Goal: Information Seeking & Learning: Compare options

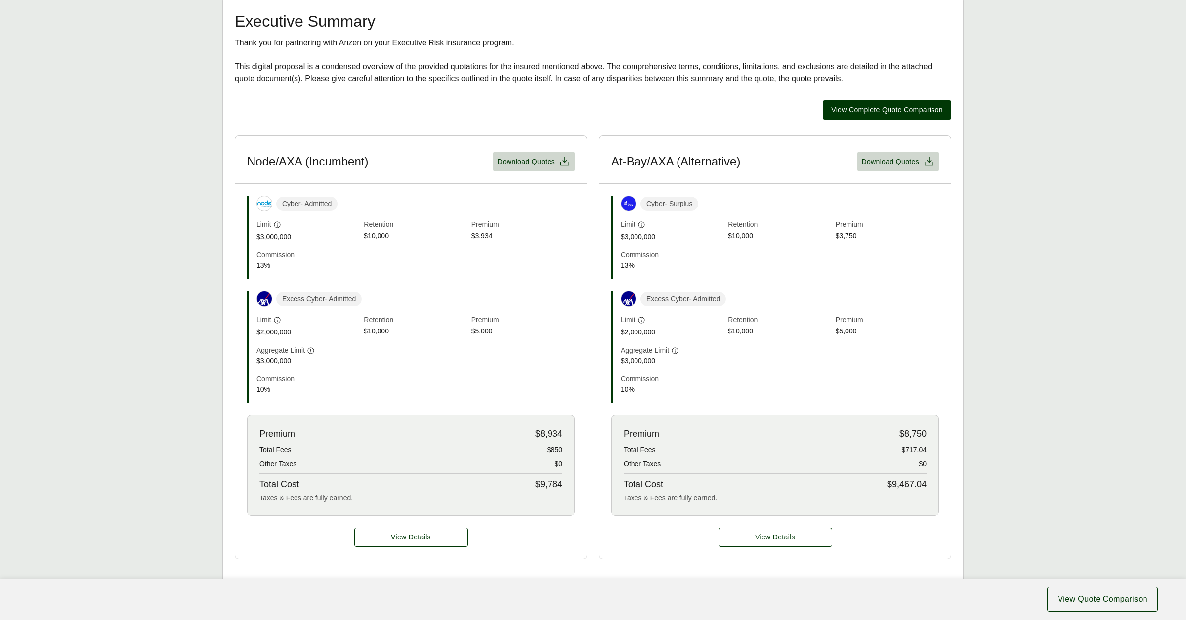
scroll to position [222, 0]
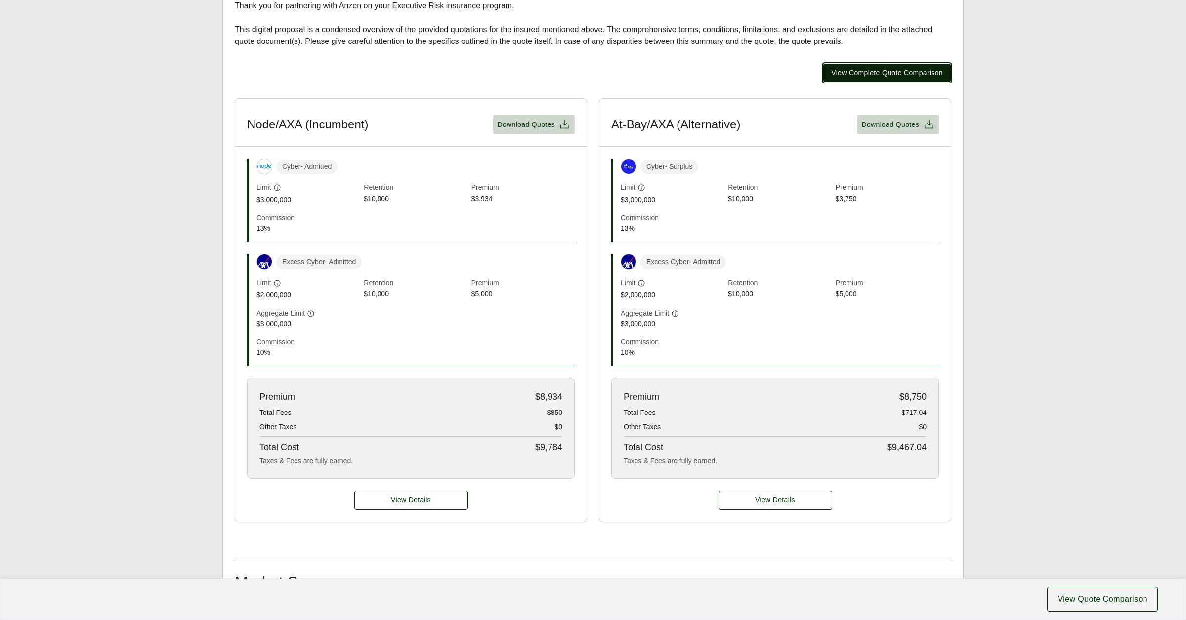
click at [870, 68] on button "View Complete Quote Comparison" at bounding box center [887, 72] width 128 height 19
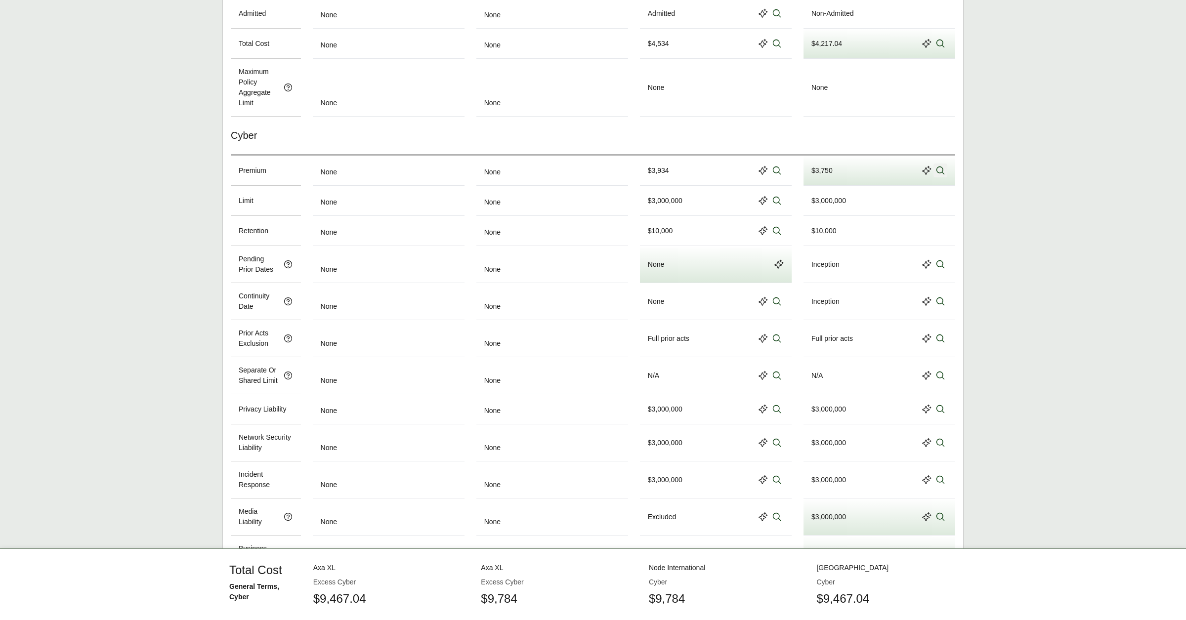
scroll to position [519, 0]
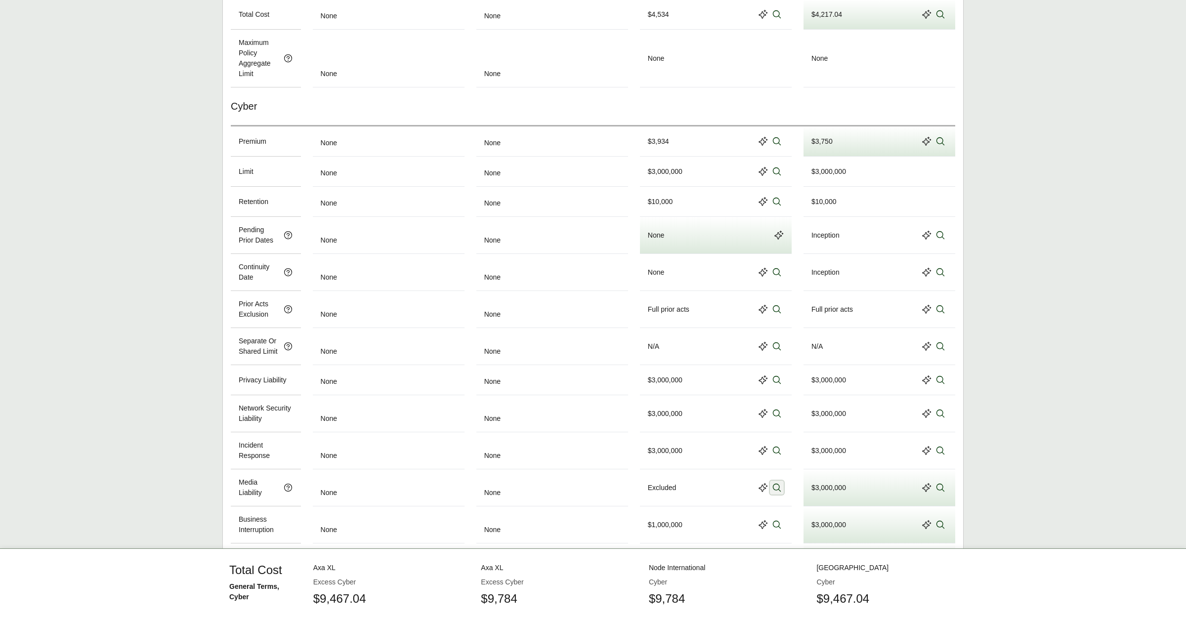
click at [778, 493] on icon at bounding box center [777, 488] width 10 height 10
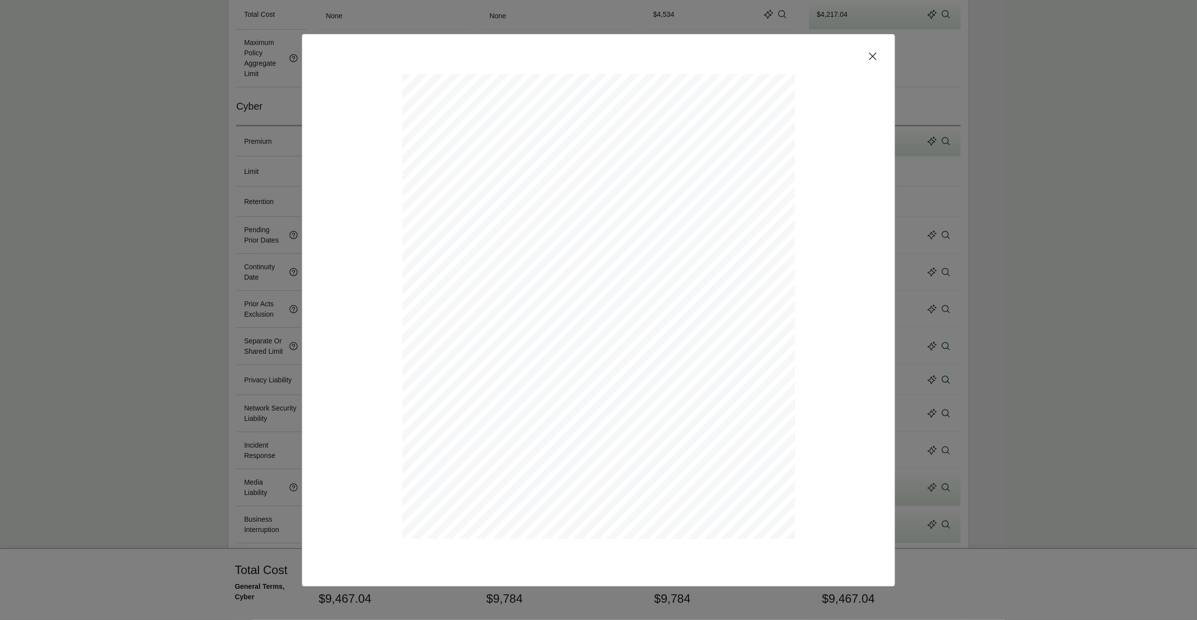
click at [874, 55] on icon at bounding box center [872, 55] width 7 height 7
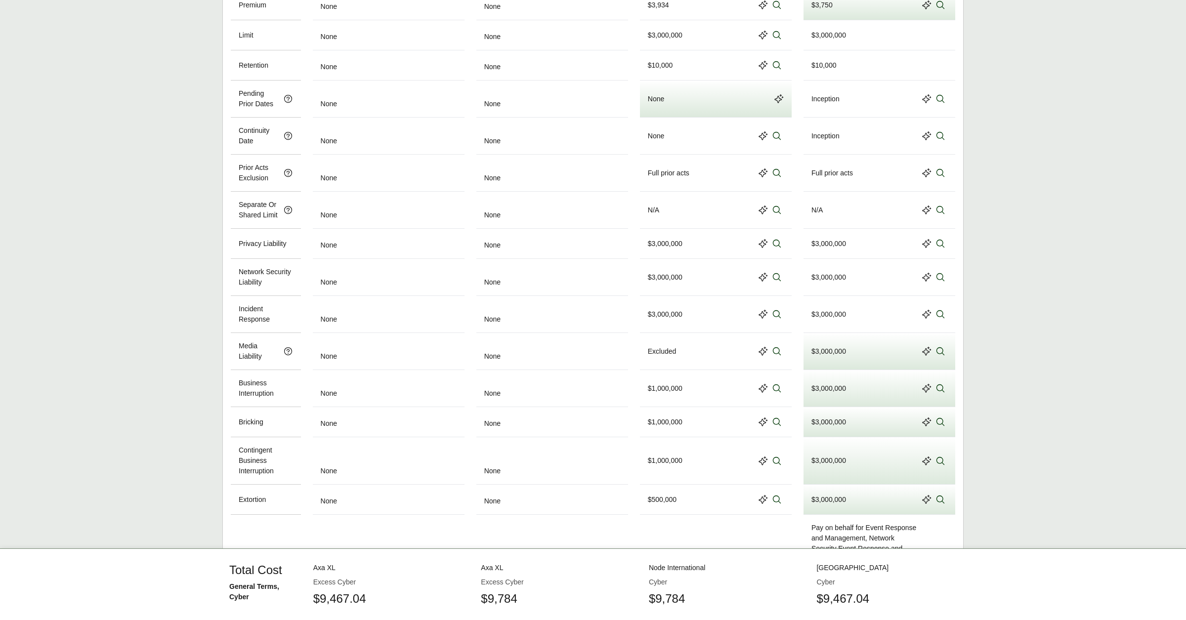
scroll to position [667, 0]
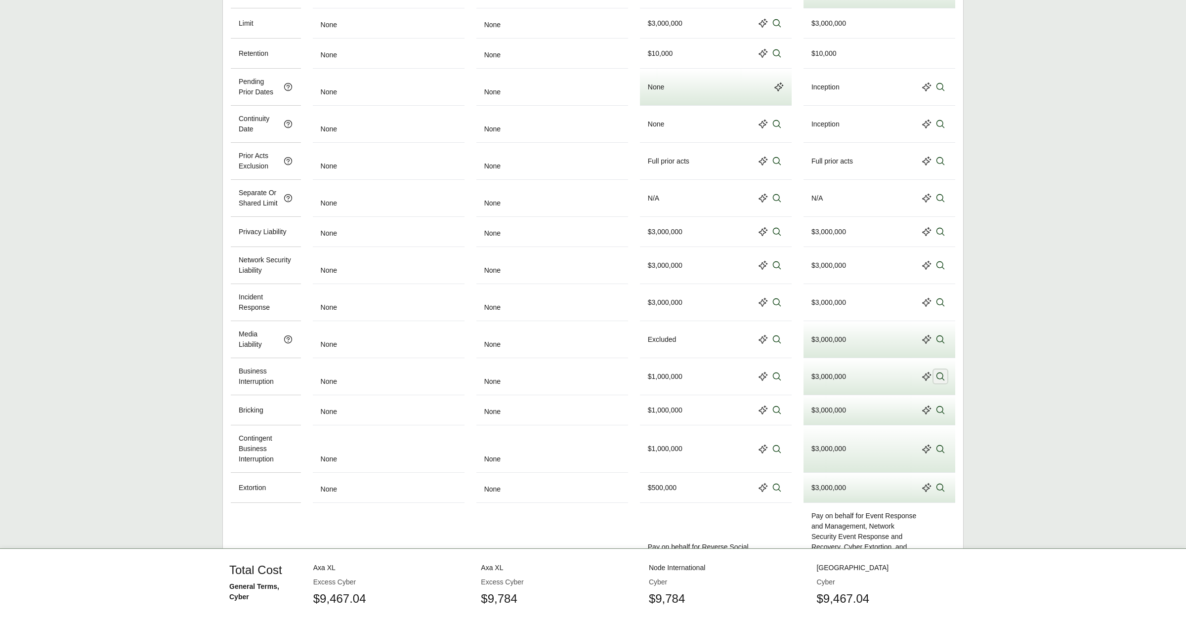
click at [940, 381] on icon at bounding box center [940, 377] width 8 height 8
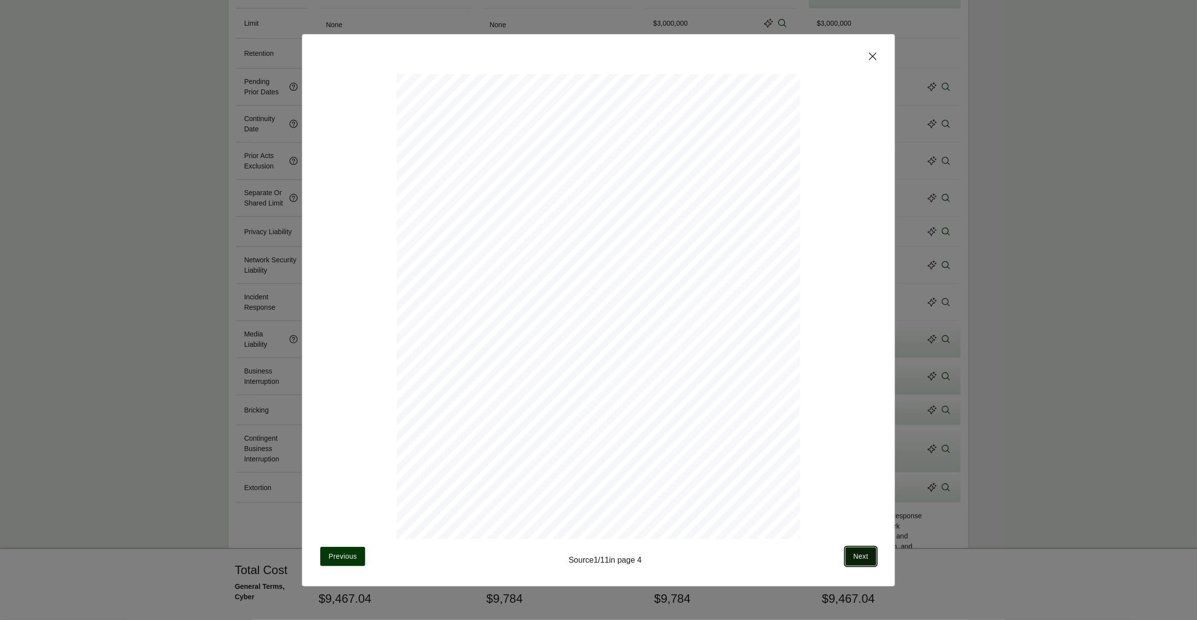
click at [849, 554] on button "Next" at bounding box center [861, 556] width 32 height 19
click at [847, 547] on button "Next" at bounding box center [861, 556] width 32 height 19
click at [869, 58] on icon at bounding box center [873, 56] width 12 height 12
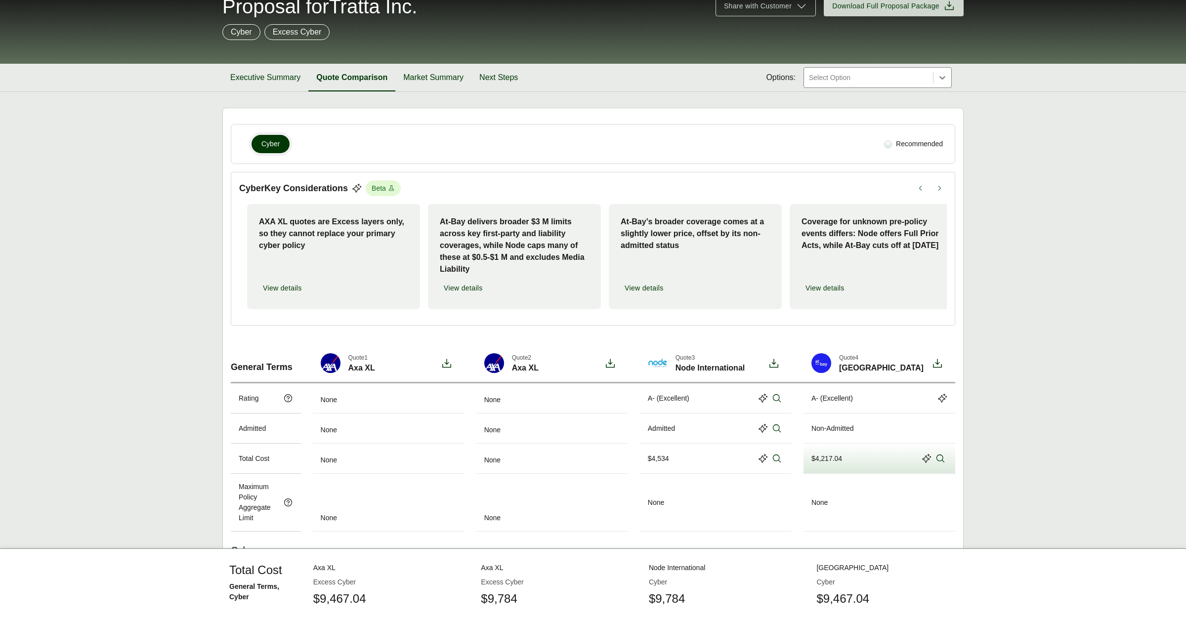
scroll to position [0, 0]
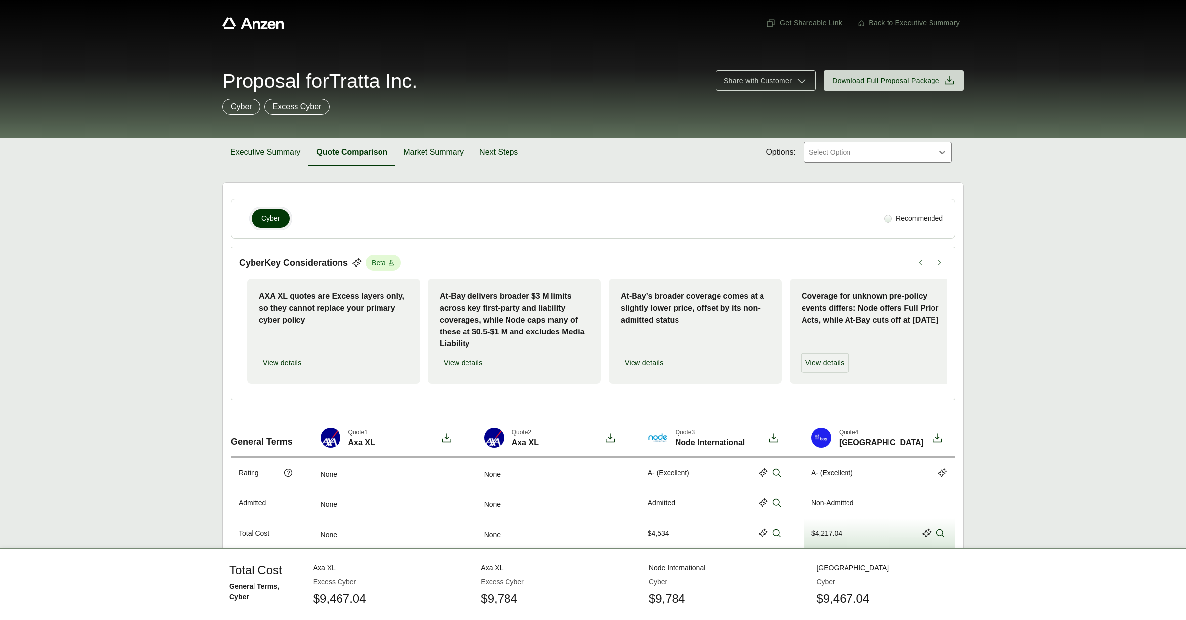
click at [813, 364] on span "View details" at bounding box center [825, 363] width 39 height 10
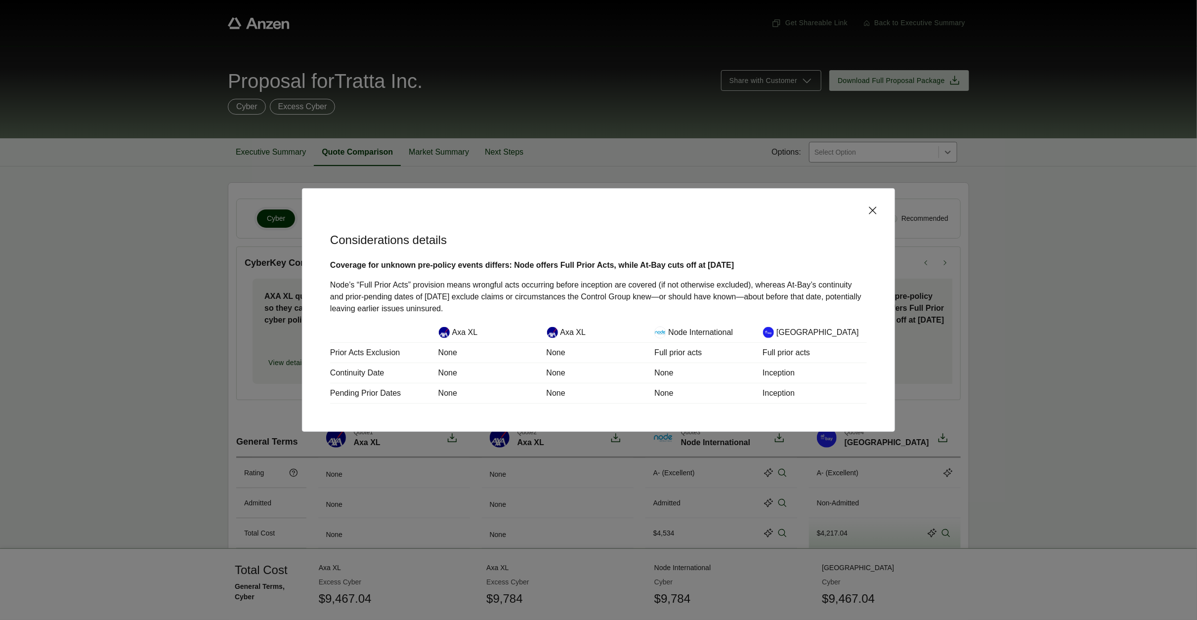
click at [872, 212] on icon at bounding box center [873, 211] width 12 height 12
